Goal: Task Accomplishment & Management: Manage account settings

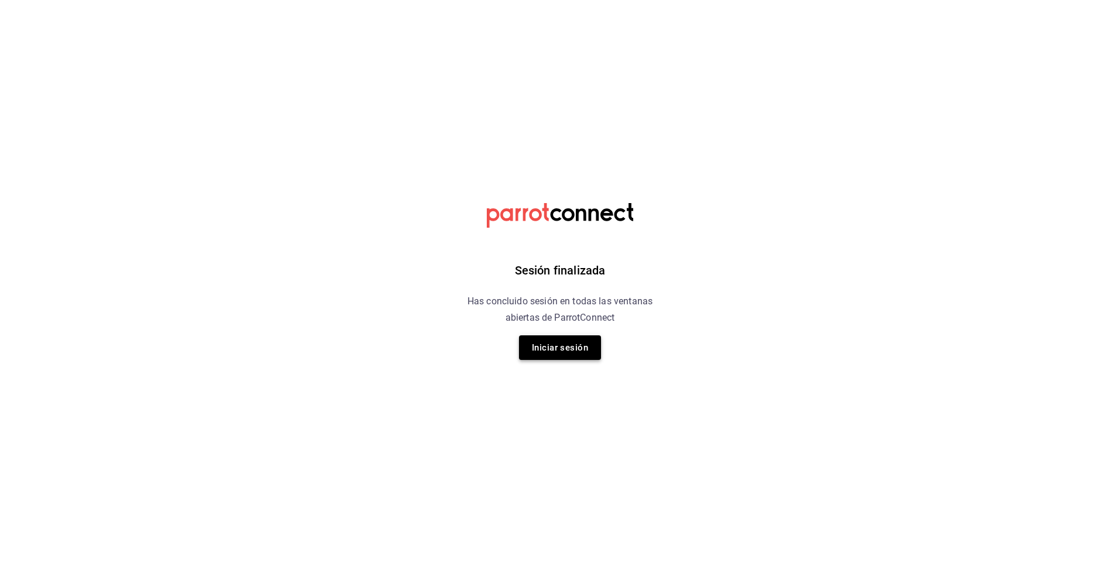
click at [577, 351] on button "Iniciar sesión" at bounding box center [560, 348] width 82 height 25
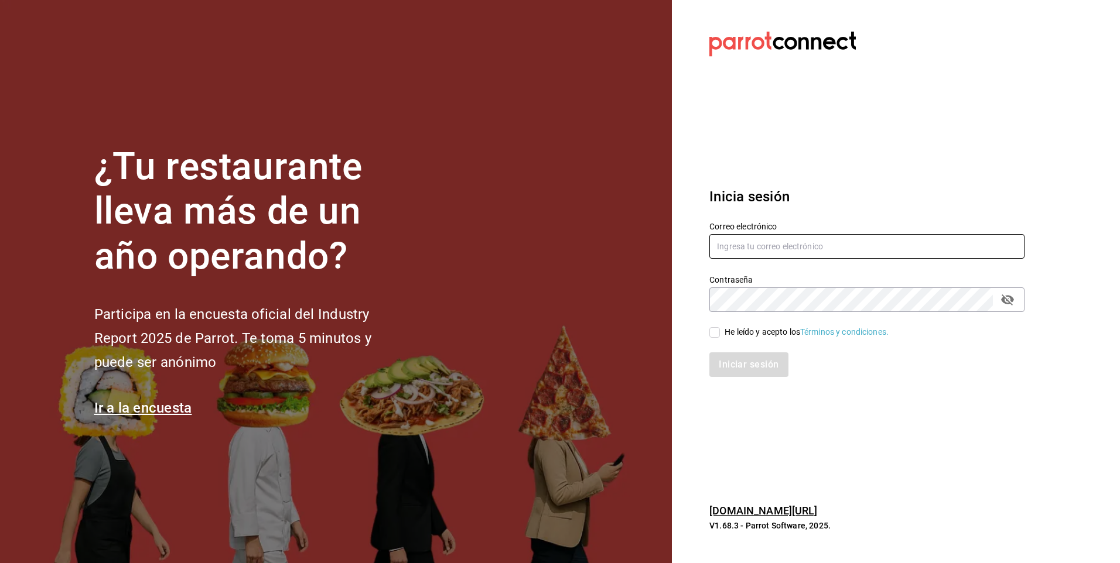
type input "facdonpedro@gmail.com"
drag, startPoint x: 719, startPoint y: 332, endPoint x: 727, endPoint y: 355, distance: 24.3
click at [717, 332] on input "He leído y acepto los Términos y condiciones." at bounding box center [714, 332] width 11 height 11
checkbox input "true"
click at [735, 365] on button "Iniciar sesión" at bounding box center [749, 365] width 80 height 25
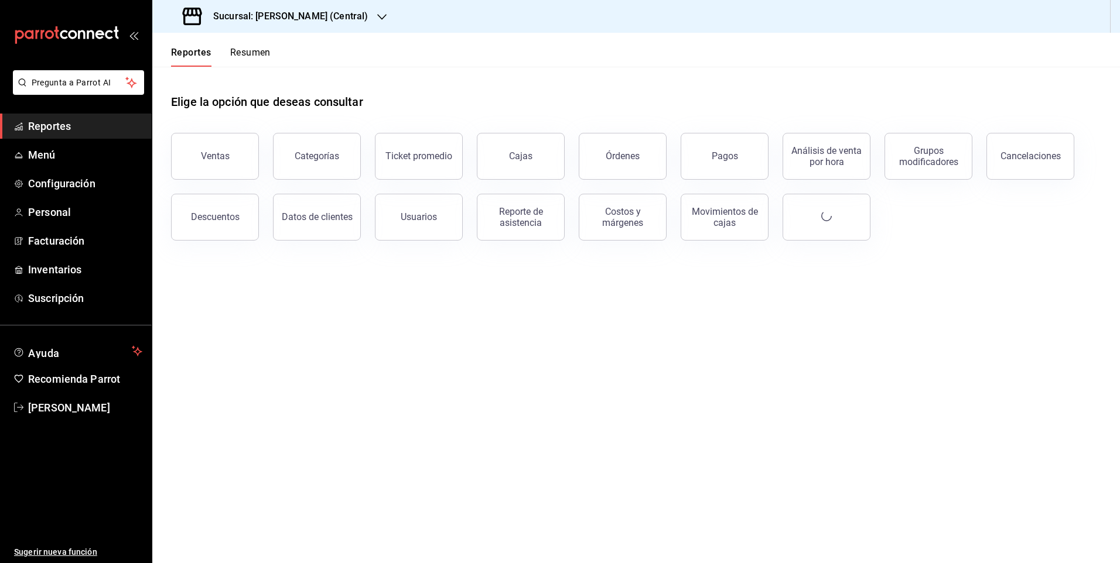
click at [267, 5] on div "Sucursal: [PERSON_NAME] (Central)" at bounding box center [277, 16] width 230 height 33
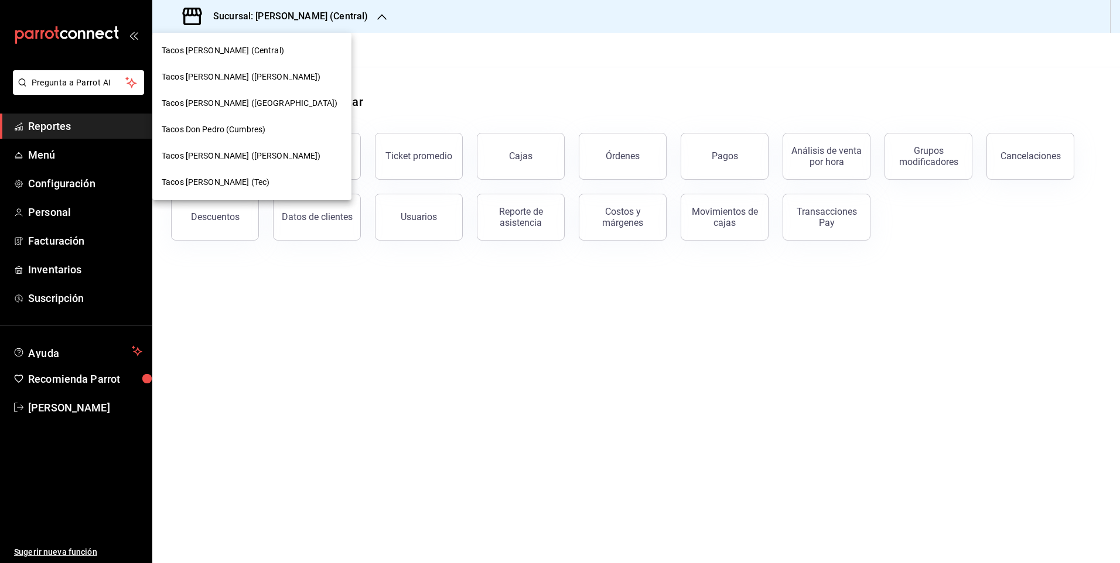
click at [57, 278] on div at bounding box center [560, 281] width 1120 height 563
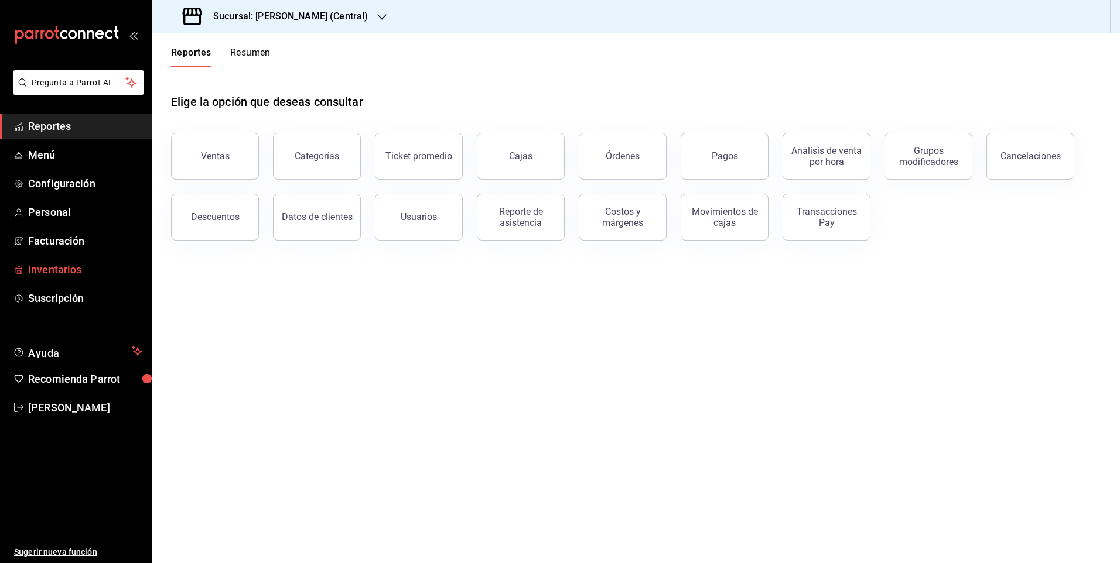
click at [71, 270] on span "Inventarios" at bounding box center [85, 270] width 114 height 16
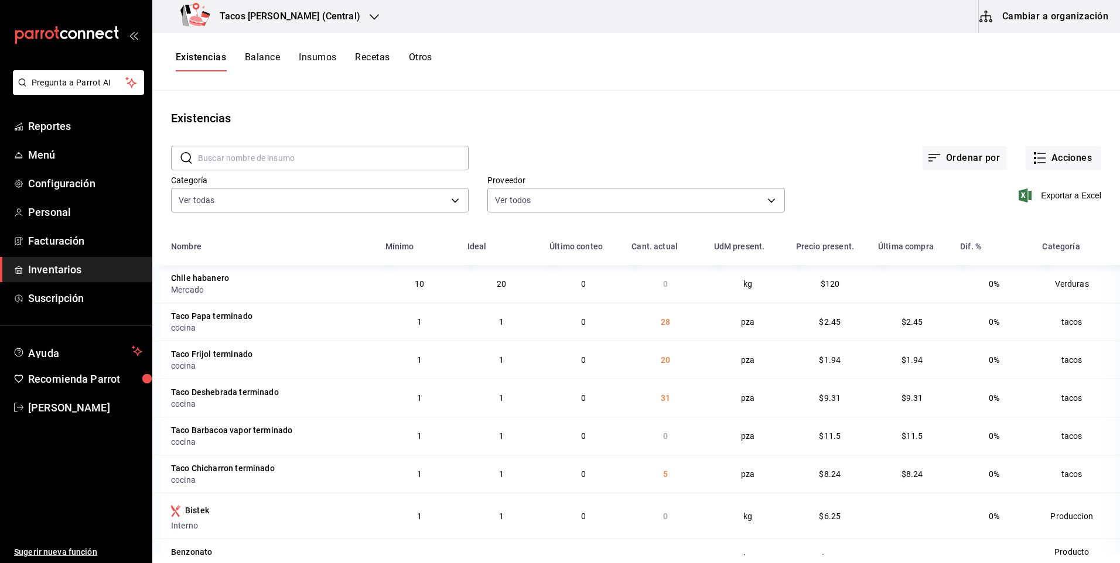
click at [296, 11] on h3 "Tacos Don Pedro (Central)" at bounding box center [285, 16] width 150 height 14
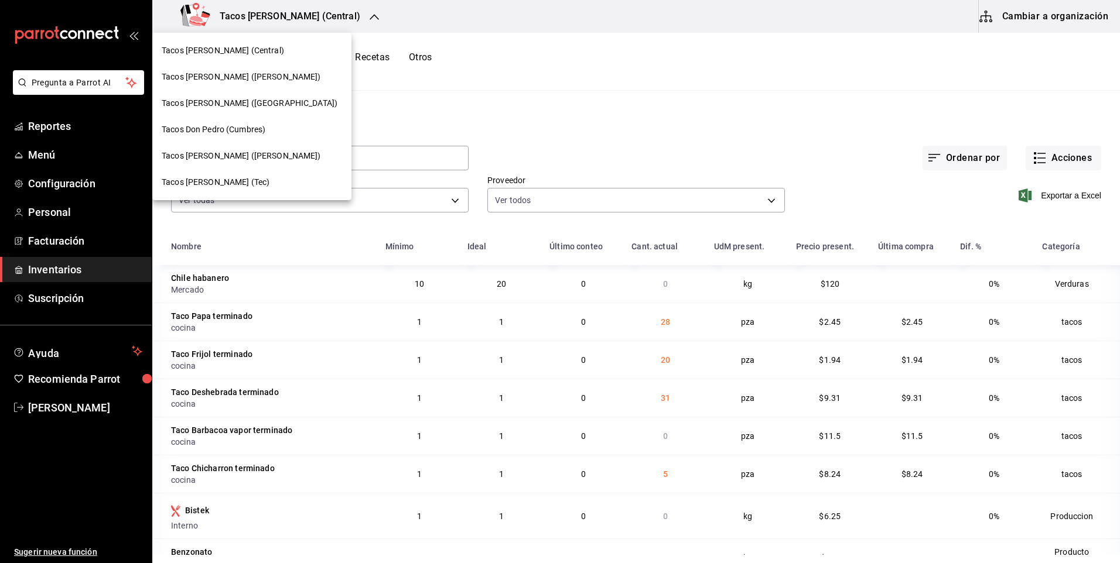
click at [251, 102] on span "Tacos don Pedro (Cordillera)" at bounding box center [250, 103] width 176 height 12
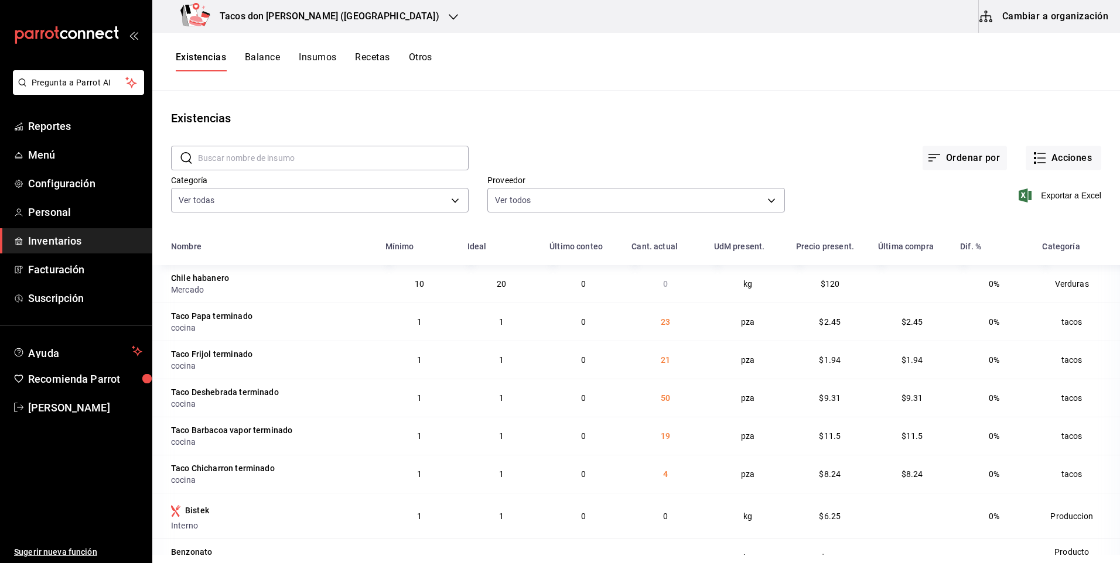
click at [341, 18] on div "Tacos [PERSON_NAME] ([GEOGRAPHIC_DATA])" at bounding box center [312, 16] width 301 height 33
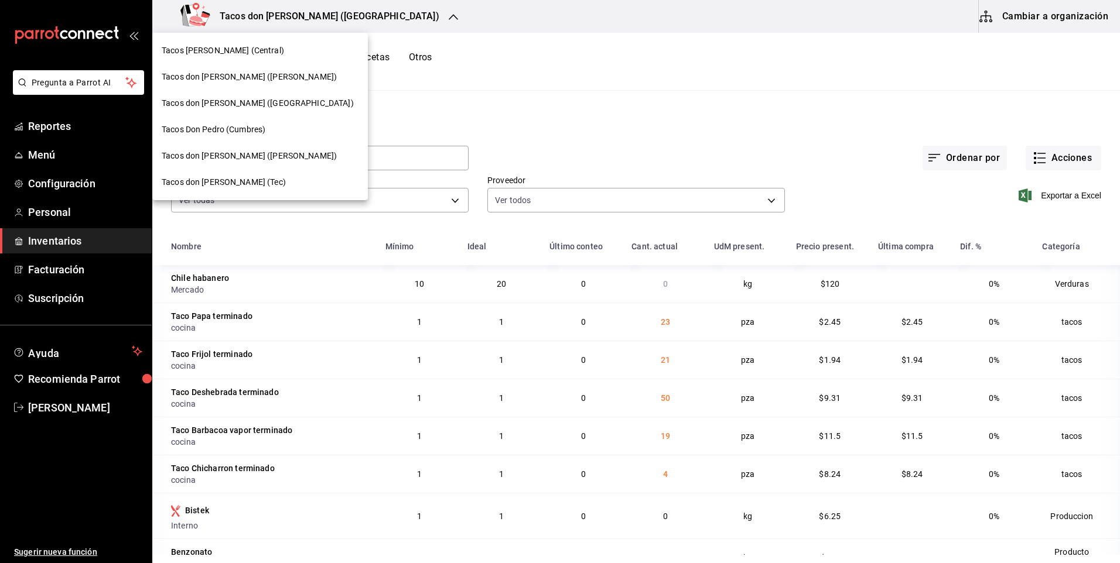
click at [261, 69] on div "Tacos don Pedro (Escobedo)" at bounding box center [259, 77] width 215 height 26
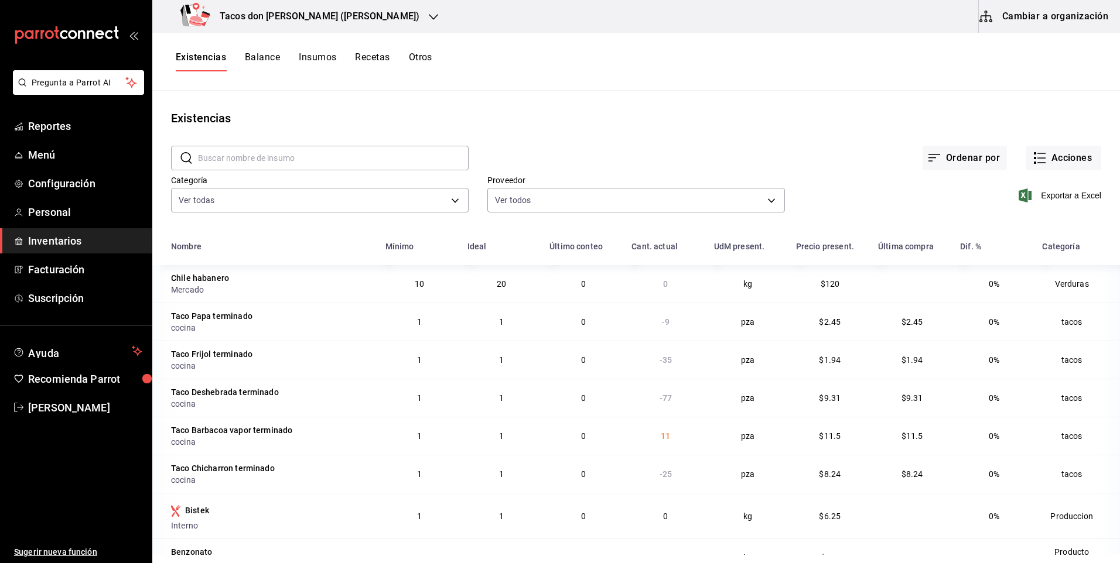
click at [272, 3] on div "Tacos [PERSON_NAME] ([PERSON_NAME])" at bounding box center [302, 16] width 281 height 33
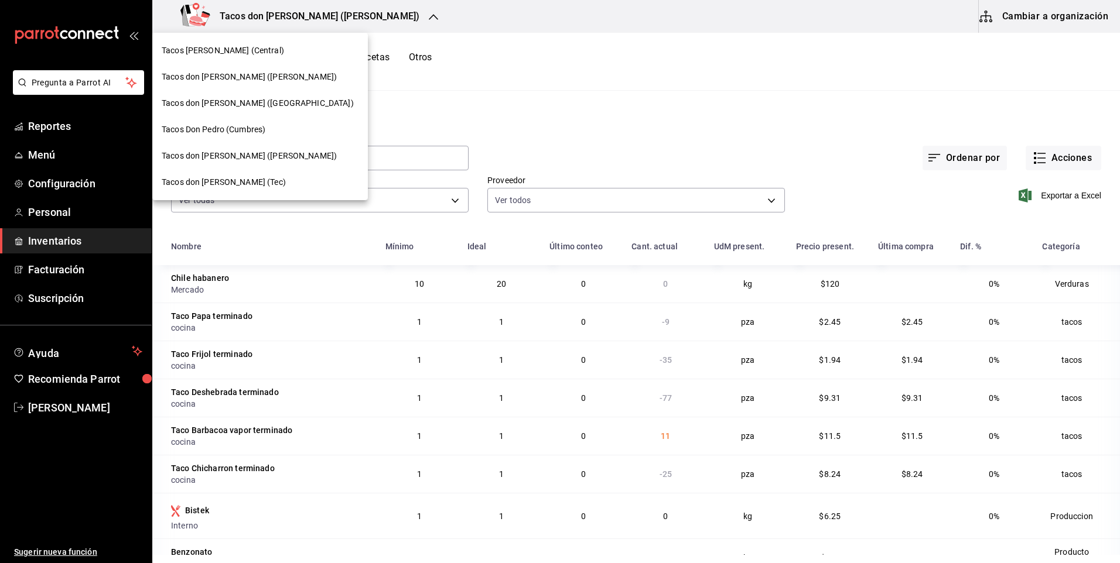
click at [238, 157] on span "Tacos [PERSON_NAME] ([PERSON_NAME])" at bounding box center [249, 156] width 175 height 12
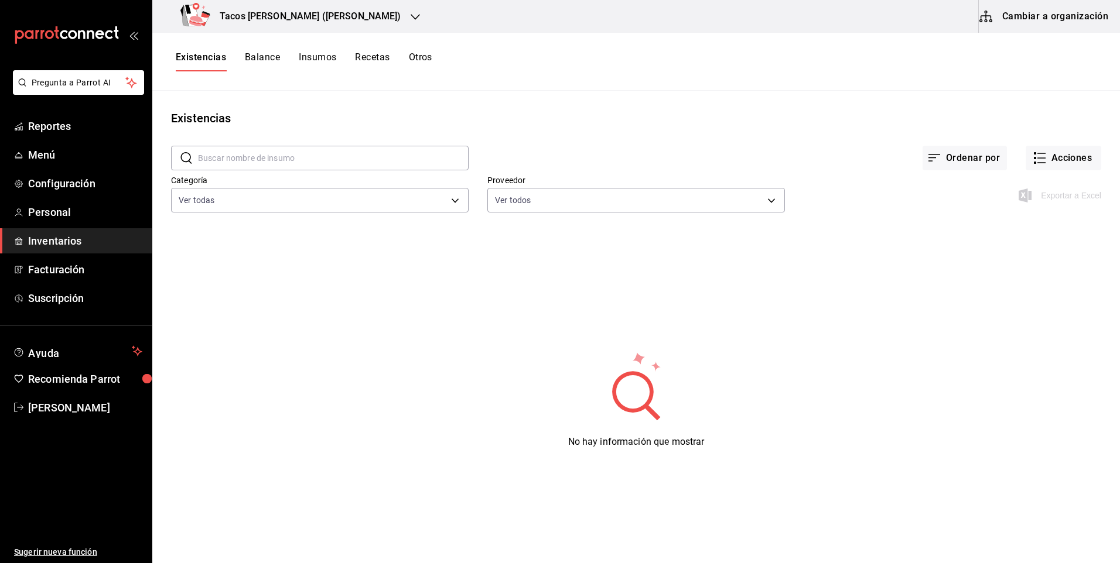
click at [329, 15] on h3 "Tacos [PERSON_NAME] ([PERSON_NAME])" at bounding box center [305, 16] width 191 height 14
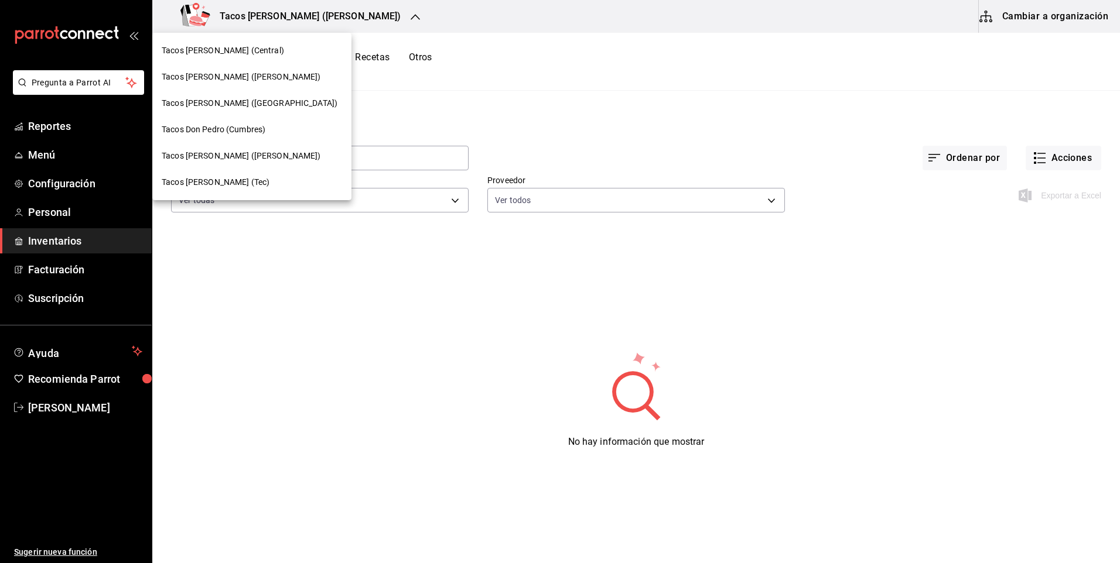
click at [259, 83] on span "Tacos don Pedro (Escobedo)" at bounding box center [241, 77] width 159 height 12
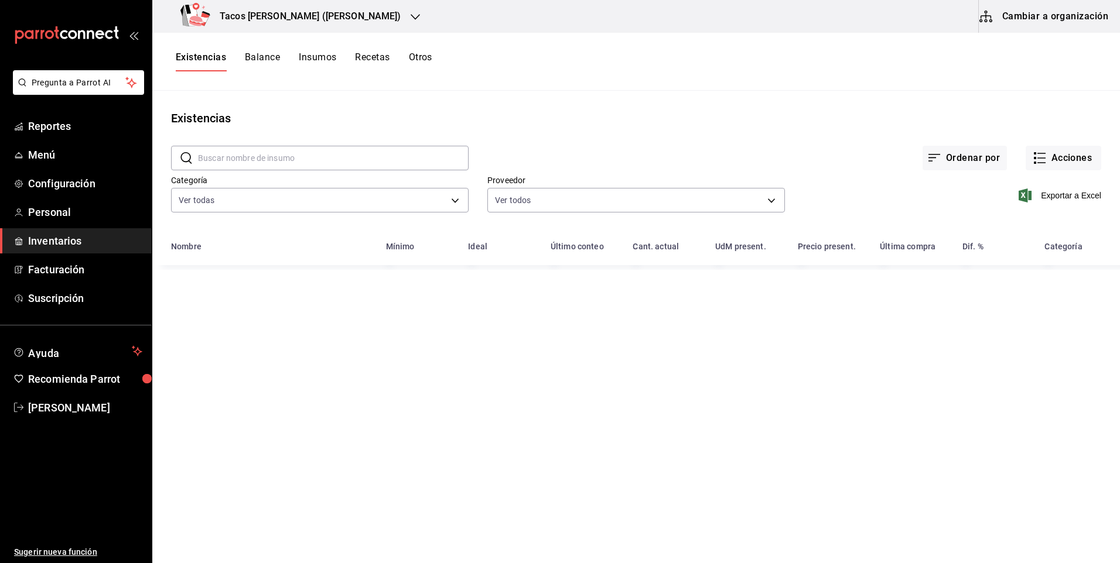
click at [316, 12] on h3 "Tacos [PERSON_NAME] ([PERSON_NAME])" at bounding box center [305, 16] width 191 height 14
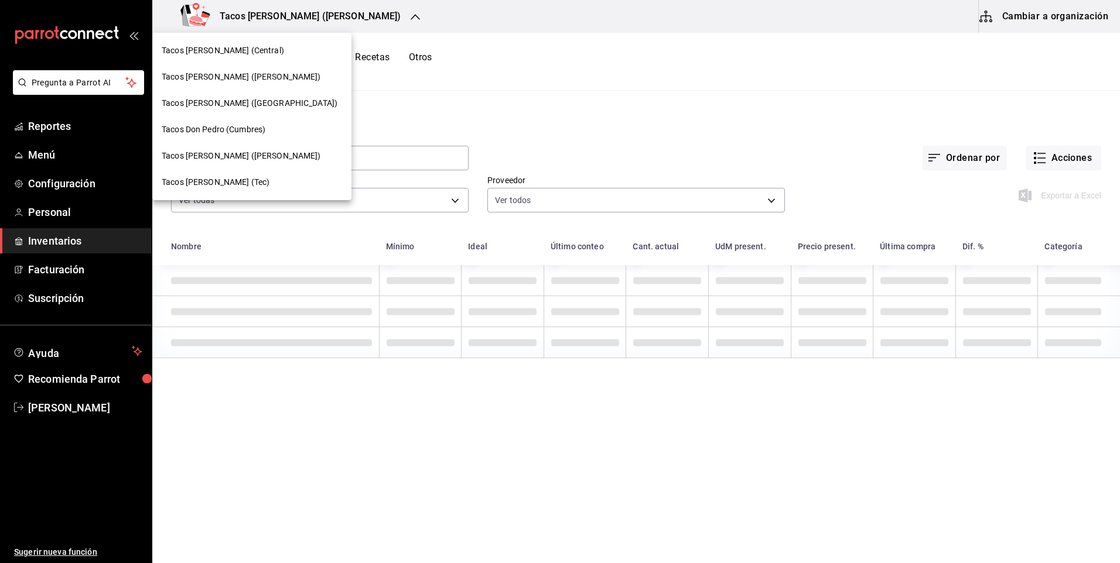
click at [241, 160] on span "Tacos [PERSON_NAME] ([PERSON_NAME])" at bounding box center [241, 156] width 159 height 12
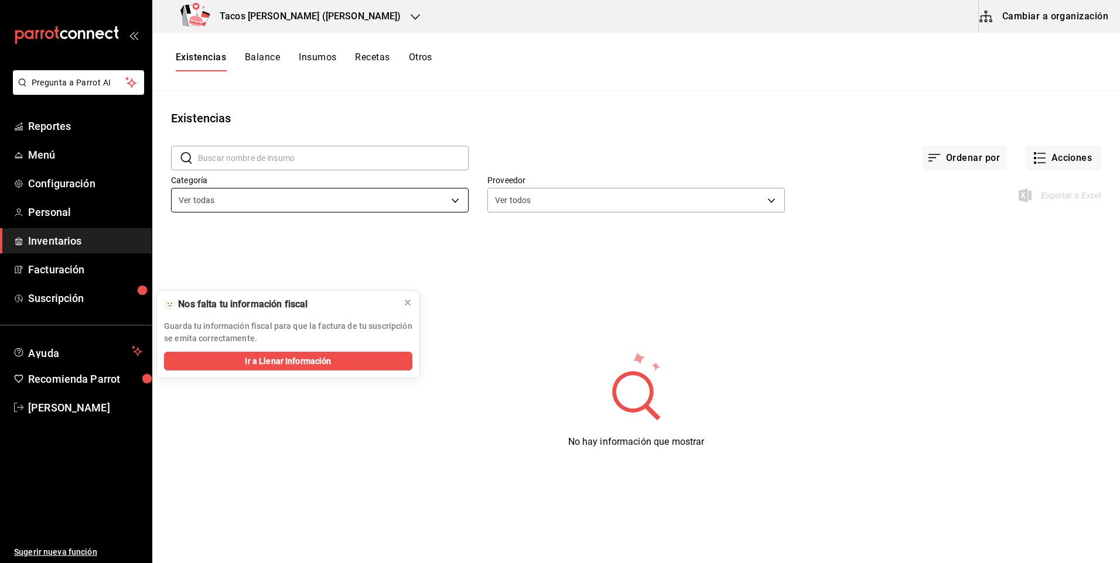
click at [305, 208] on body "Pregunta a Parrot AI Reportes Menú Configuración Personal Inventarios Facturaci…" at bounding box center [560, 277] width 1120 height 555
